Goal: Information Seeking & Learning: Learn about a topic

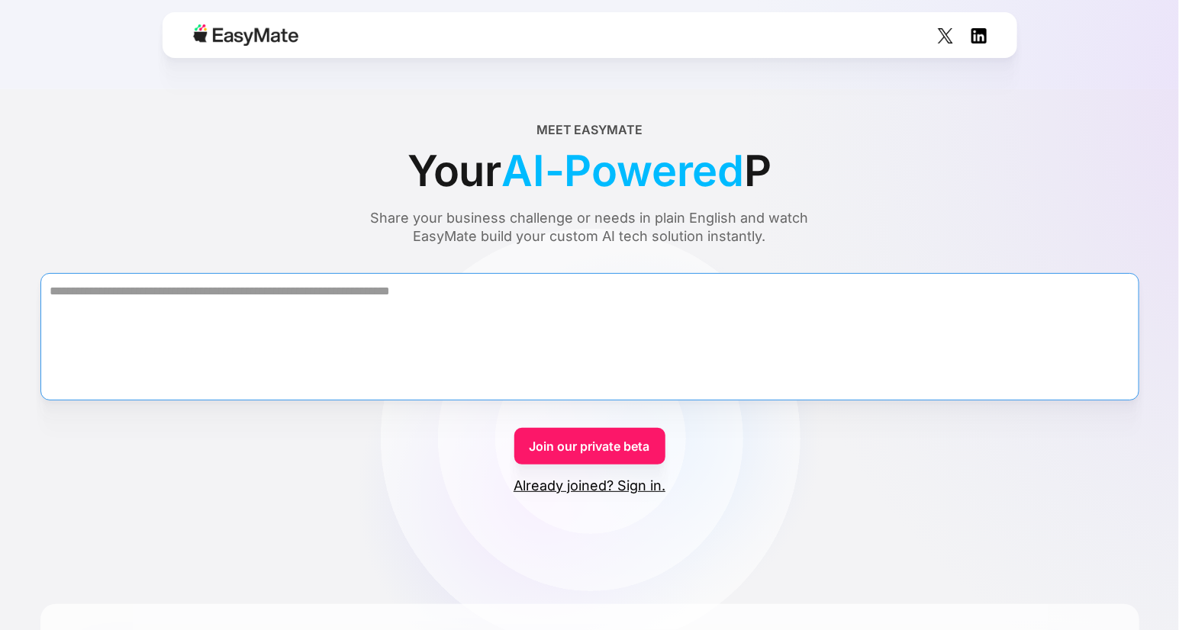
click at [745, 291] on textarea "Form" at bounding box center [589, 336] width 1099 height 127
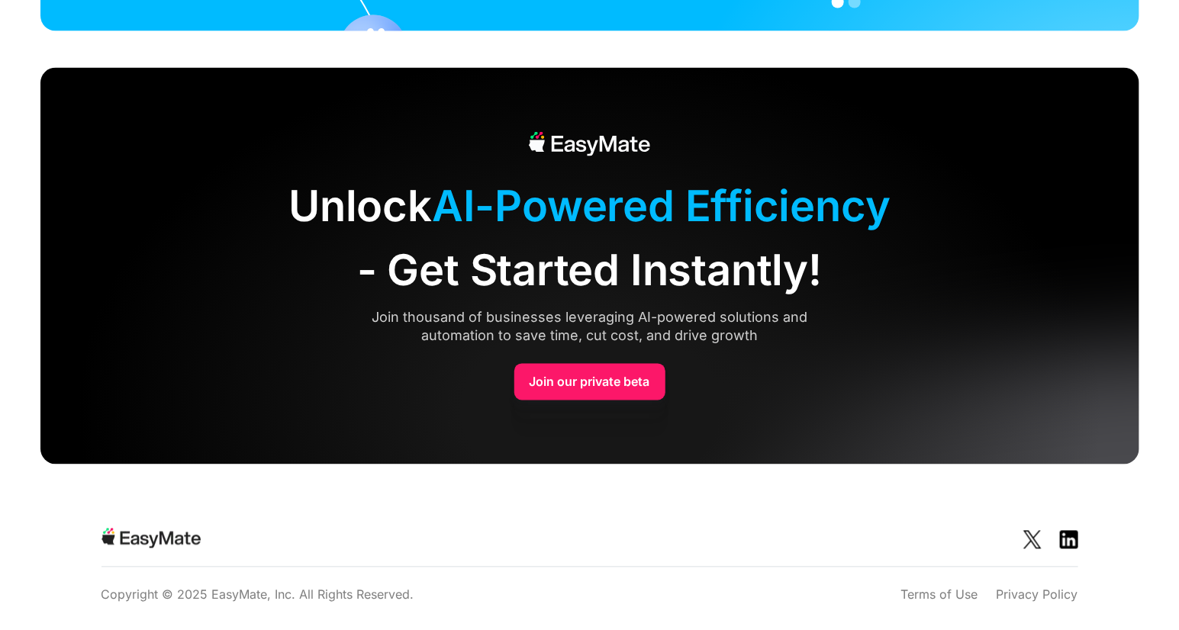
scroll to position [2981, 0]
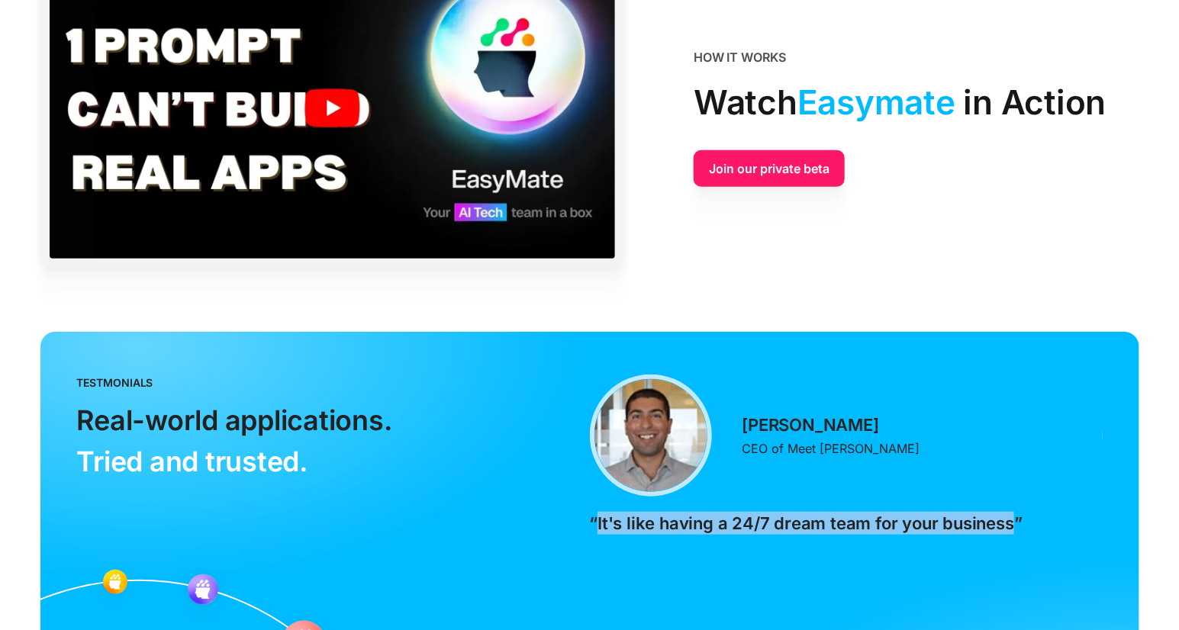
drag, startPoint x: 1007, startPoint y: 526, endPoint x: 599, endPoint y: 523, distance: 408.3
click at [599, 523] on p "“It's like having a 24/7 dream team for your business”" at bounding box center [806, 523] width 433 height 23
copy p "It's like having a 24/7 dream team for your business"
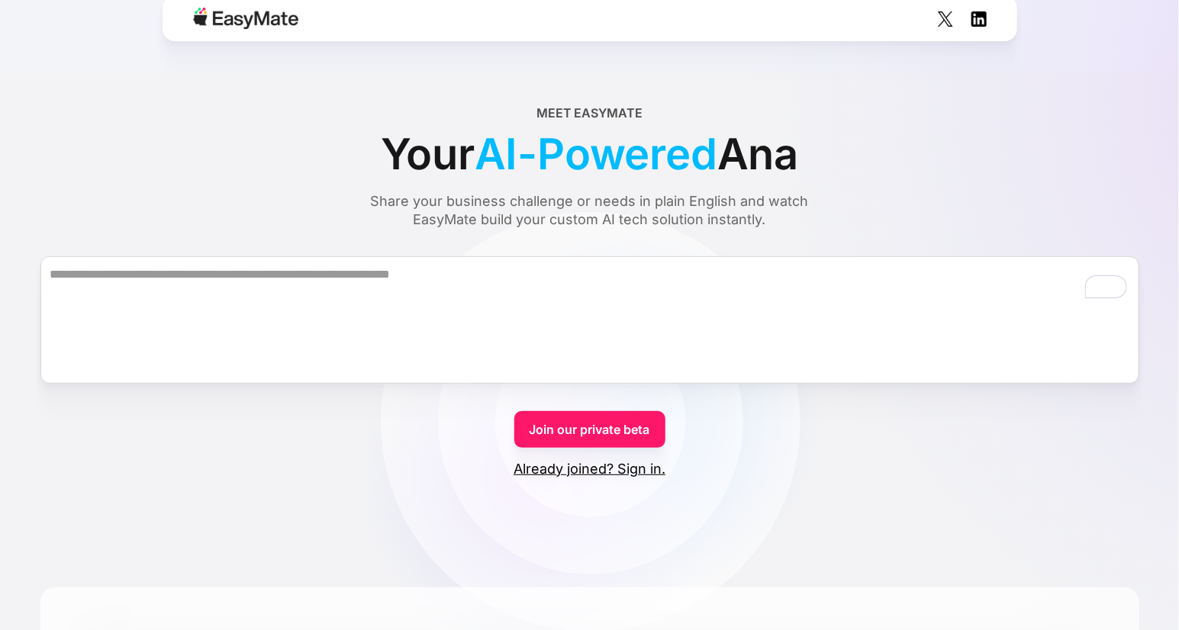
scroll to position [0, 0]
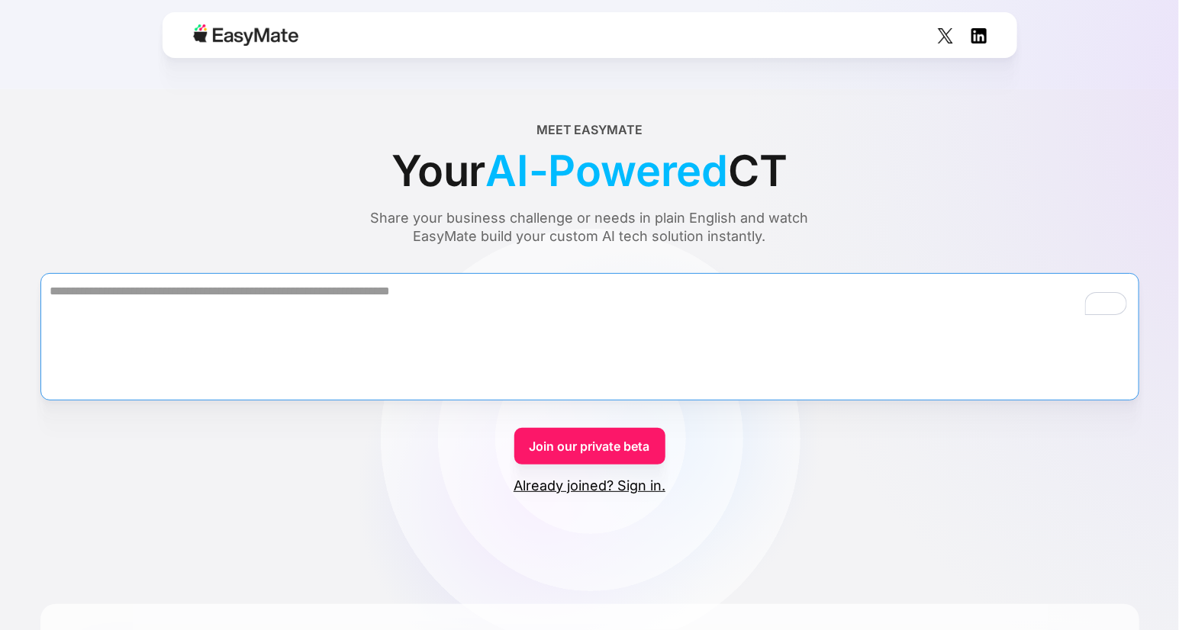
click at [746, 350] on textarea "To enrich screen reader interactions, please activate Accessibility in Grammarl…" at bounding box center [589, 336] width 1099 height 127
